Goal: Navigation & Orientation: Understand site structure

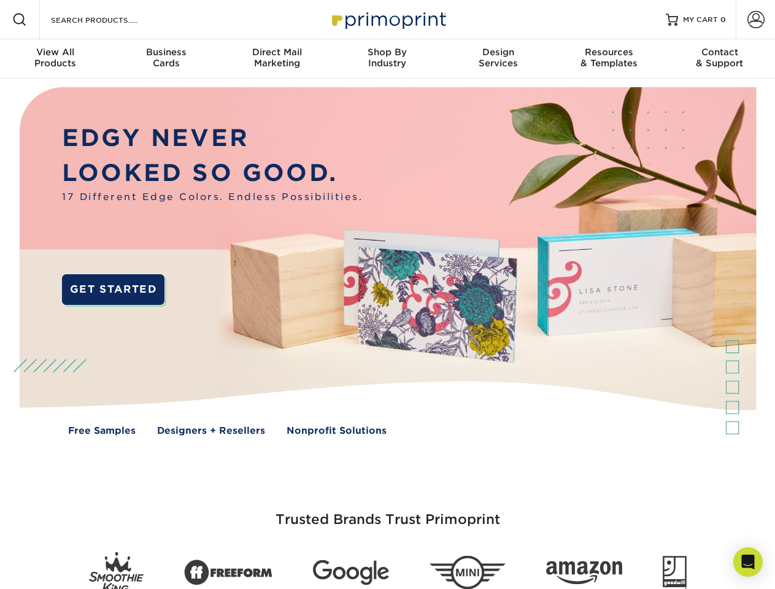
click at [387, 294] on img at bounding box center [387, 270] width 767 height 383
click at [20, 20] on span at bounding box center [19, 19] width 15 height 15
click at [755, 20] on span at bounding box center [755, 19] width 17 height 17
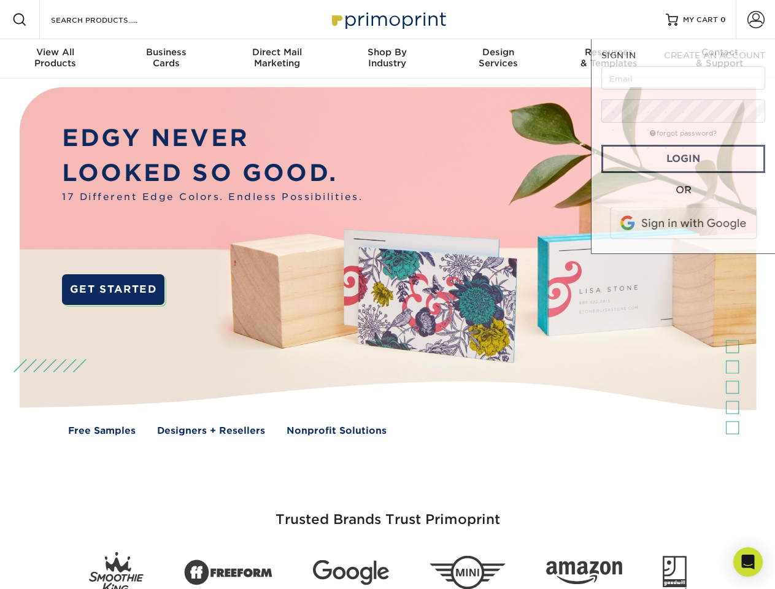
click at [55, 59] on div "View All Products" at bounding box center [55, 58] width 110 height 22
click at [166, 59] on div "Business Cards" at bounding box center [165, 58] width 110 height 22
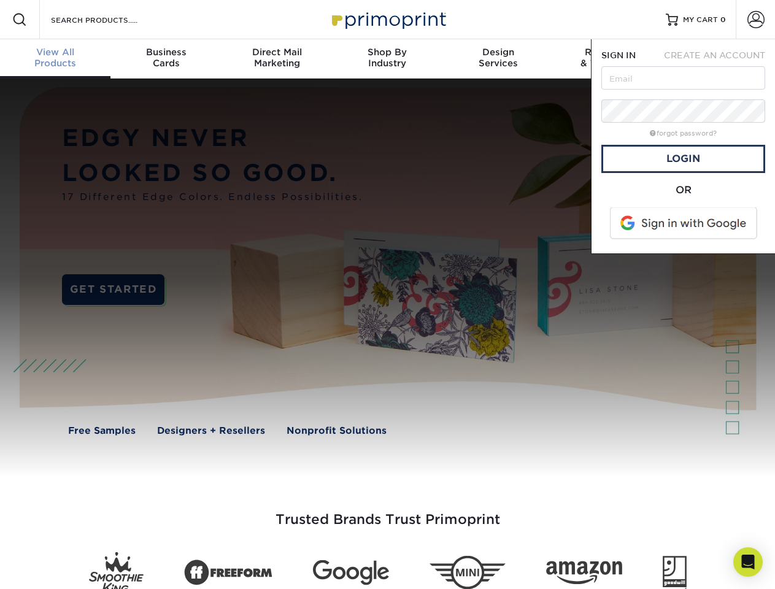
click at [277, 59] on div "Direct Mail Marketing" at bounding box center [276, 58] width 110 height 22
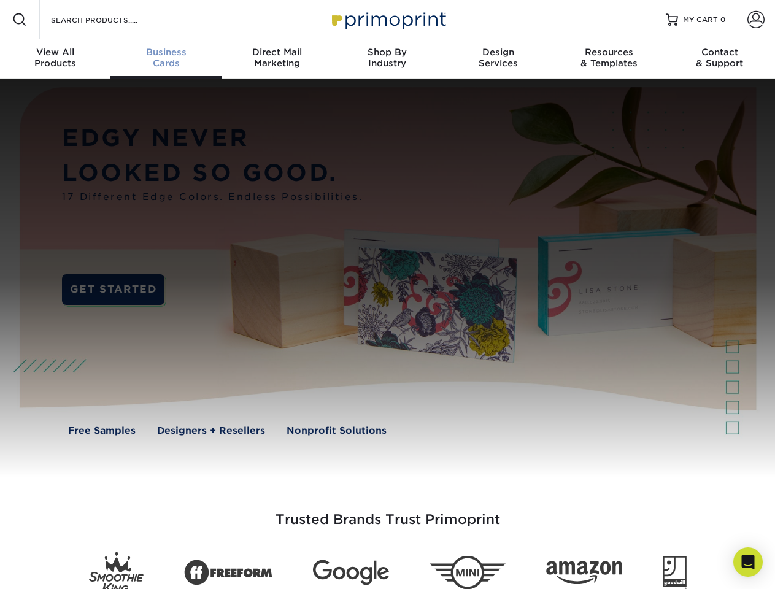
click at [387, 59] on div "Shop By Industry" at bounding box center [387, 58] width 110 height 22
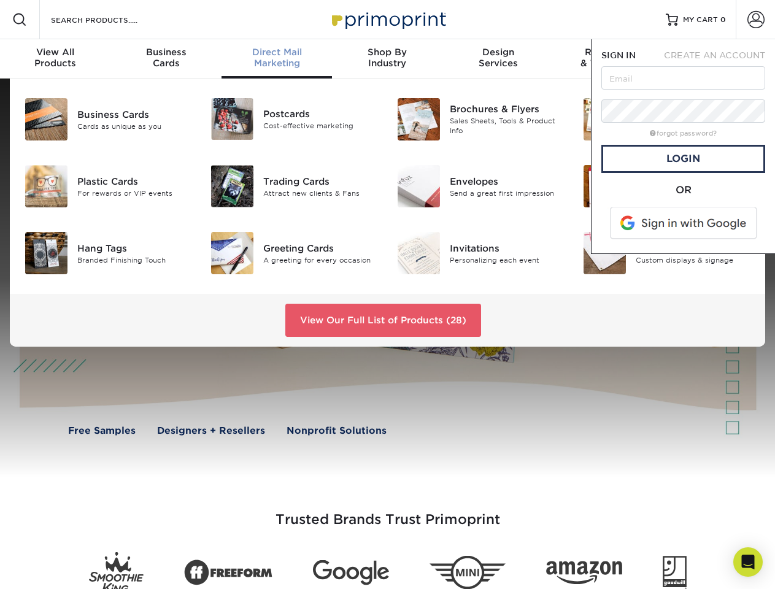
click at [498, 59] on div "Design Services" at bounding box center [498, 58] width 110 height 22
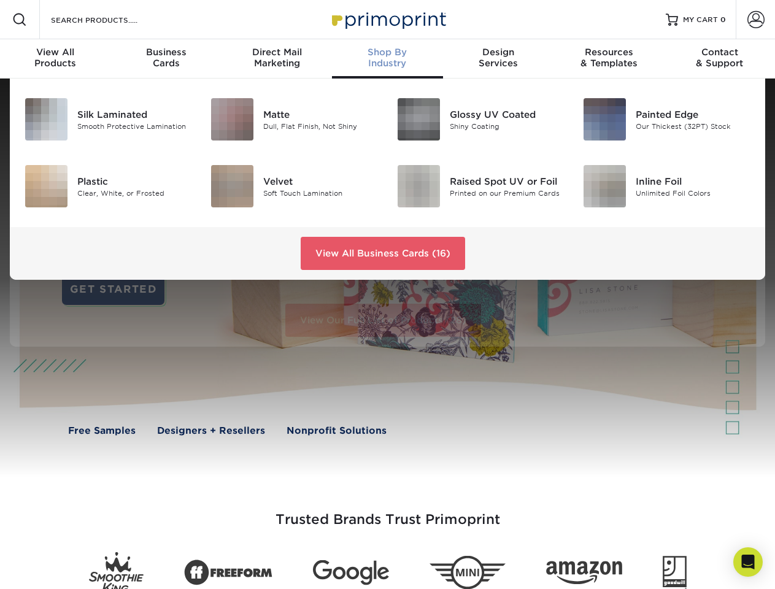
click at [609, 59] on span "SIGN IN" at bounding box center [618, 55] width 34 height 10
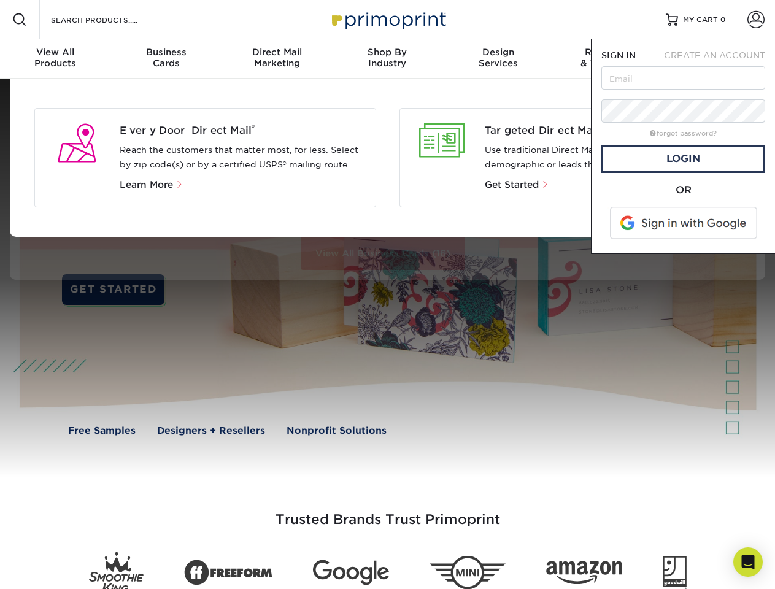
click at [720, 59] on div "Contact & Support" at bounding box center [719, 58] width 110 height 22
